Goal: Check status: Check status

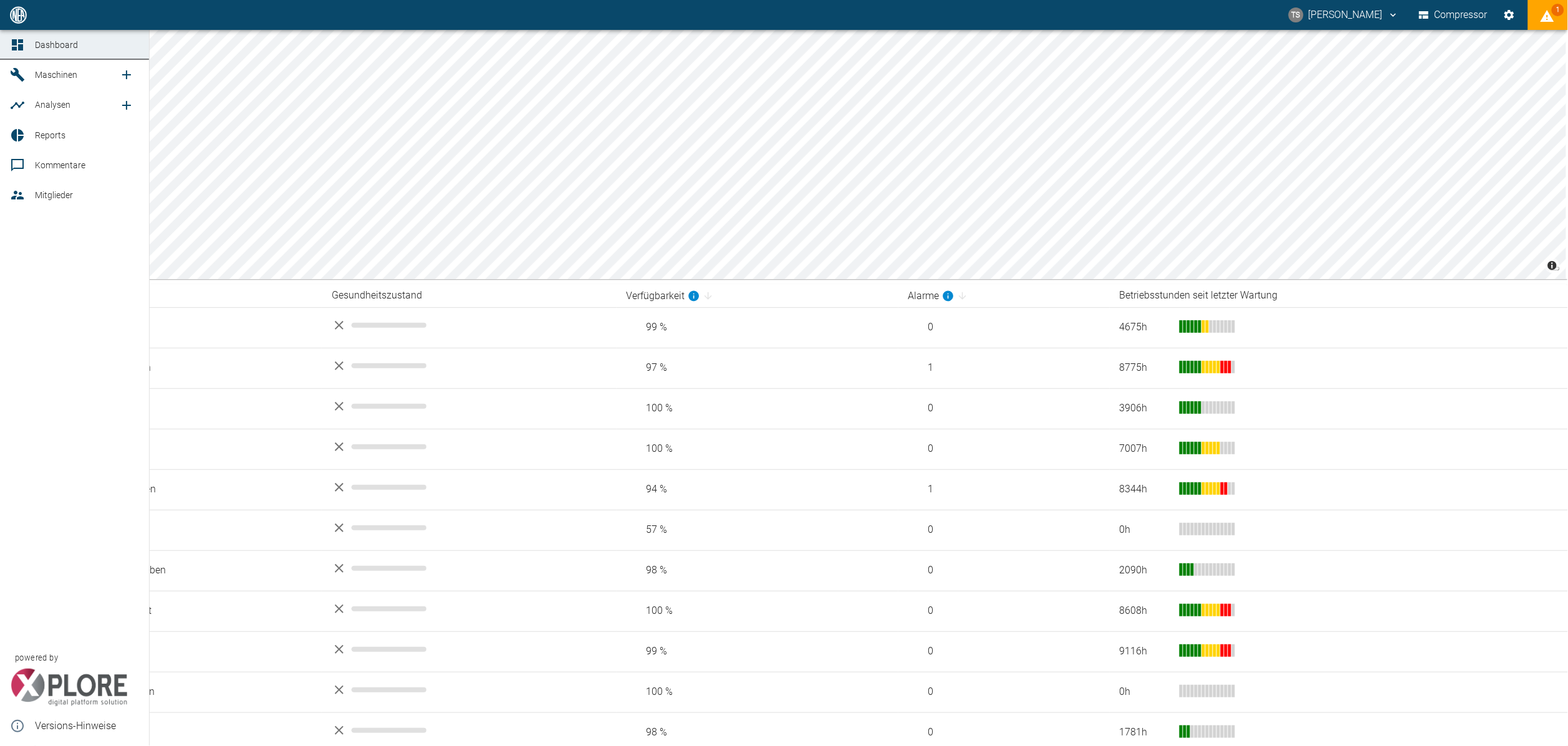
click at [28, 75] on div at bounding box center [19, 74] width 19 height 15
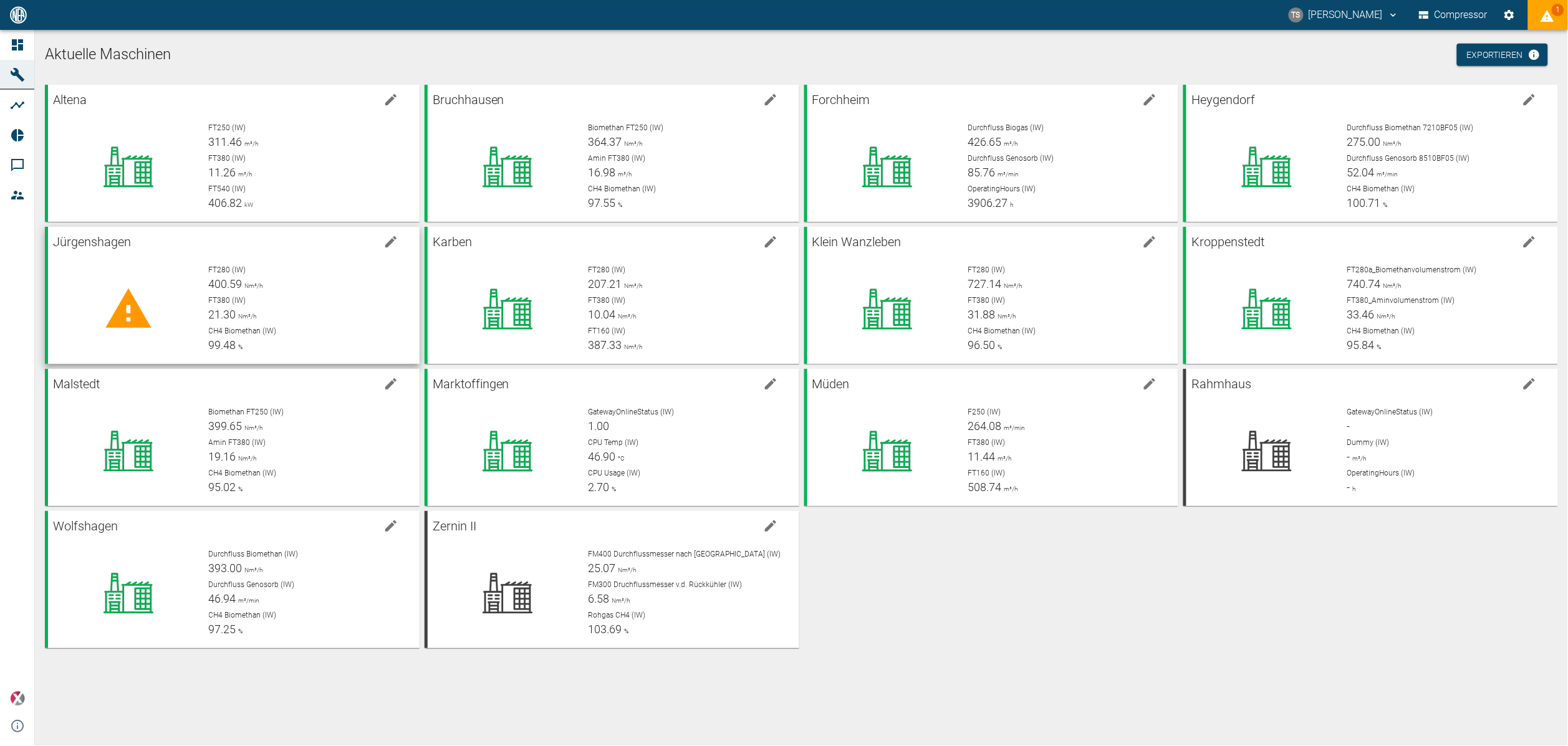
click at [275, 306] on div "FT380 (IW) 21.30 Nm³/h" at bounding box center [309, 308] width 201 height 28
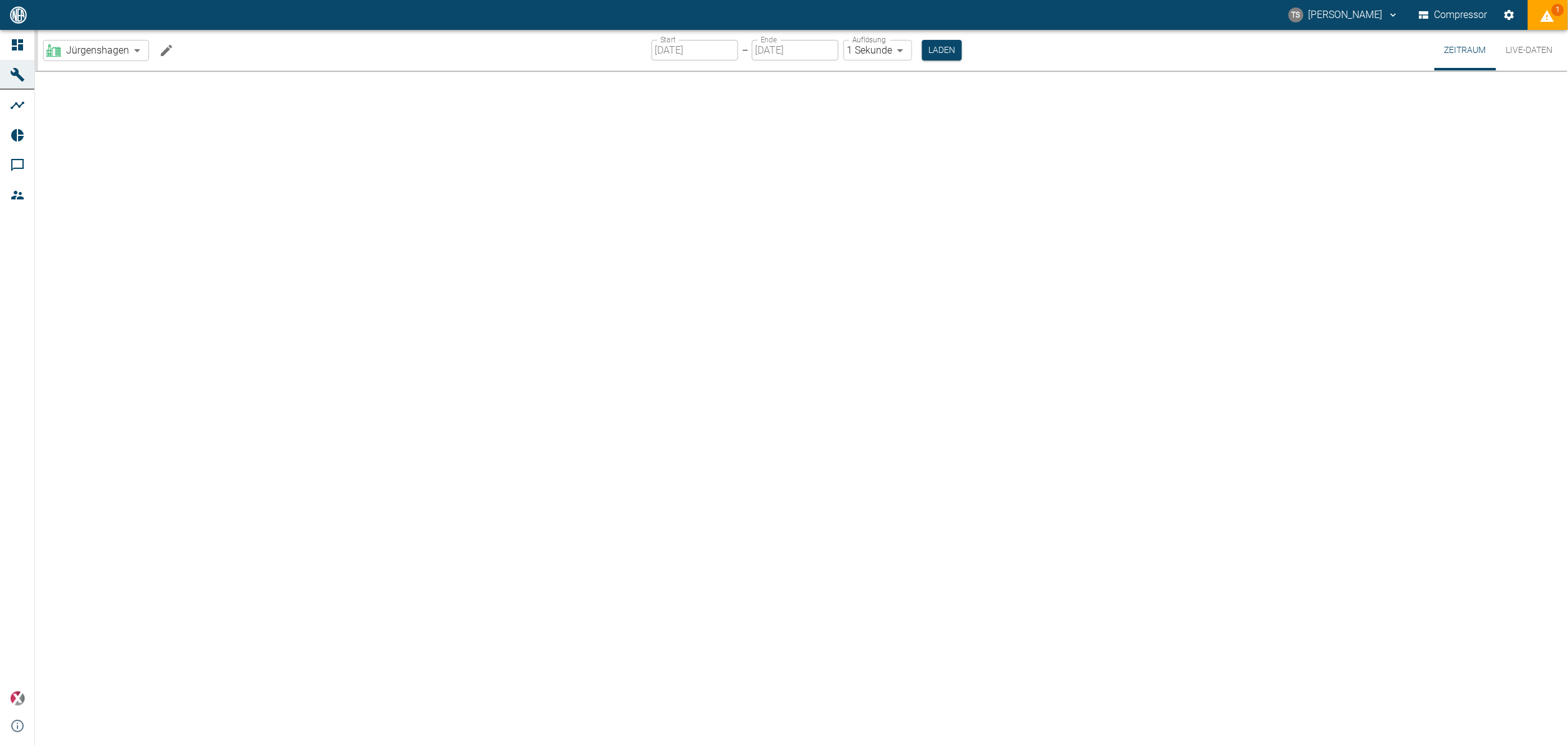
type input "2min"
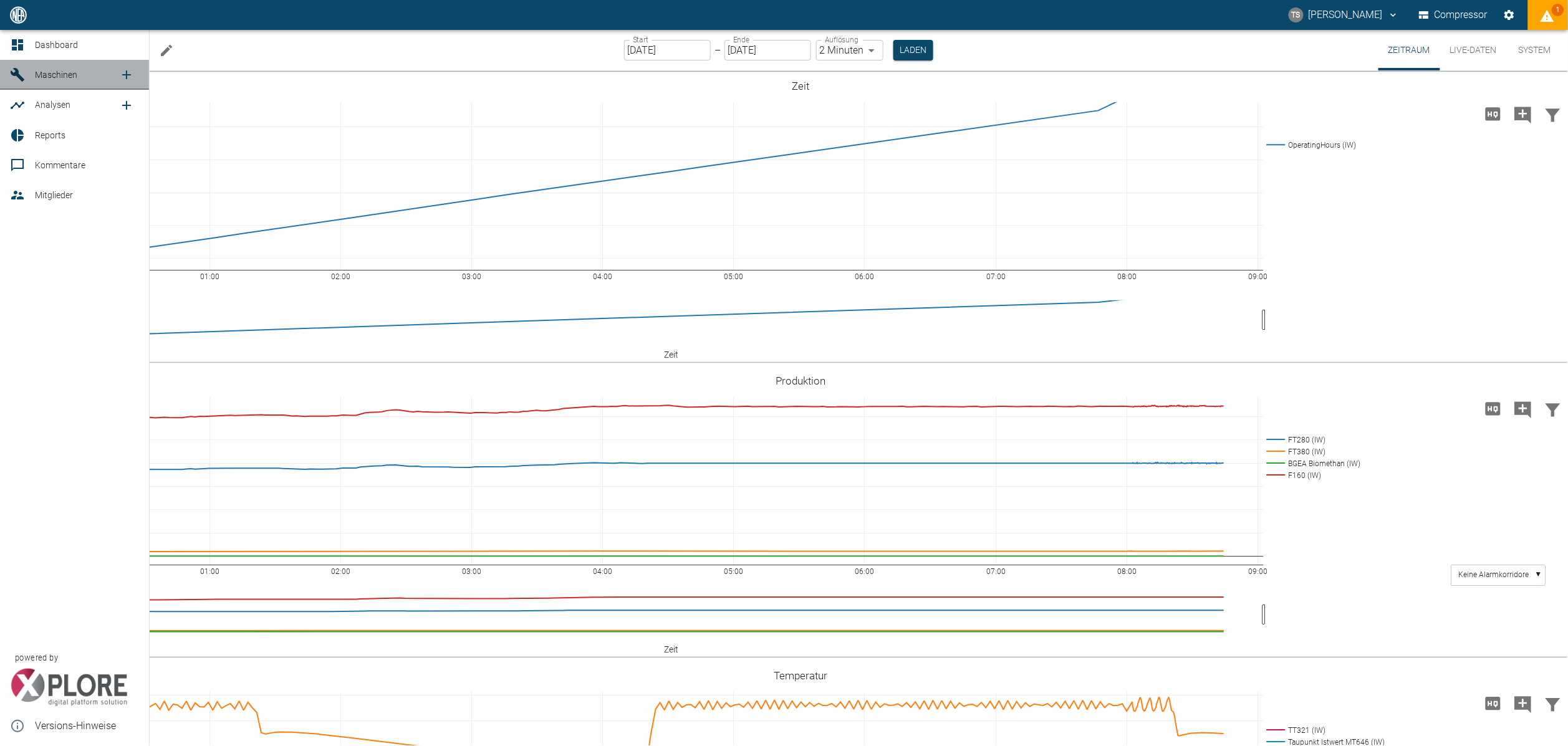
click at [23, 85] on link "Maschinen" at bounding box center [74, 74] width 149 height 30
